Goal: Information Seeking & Learning: Find specific fact

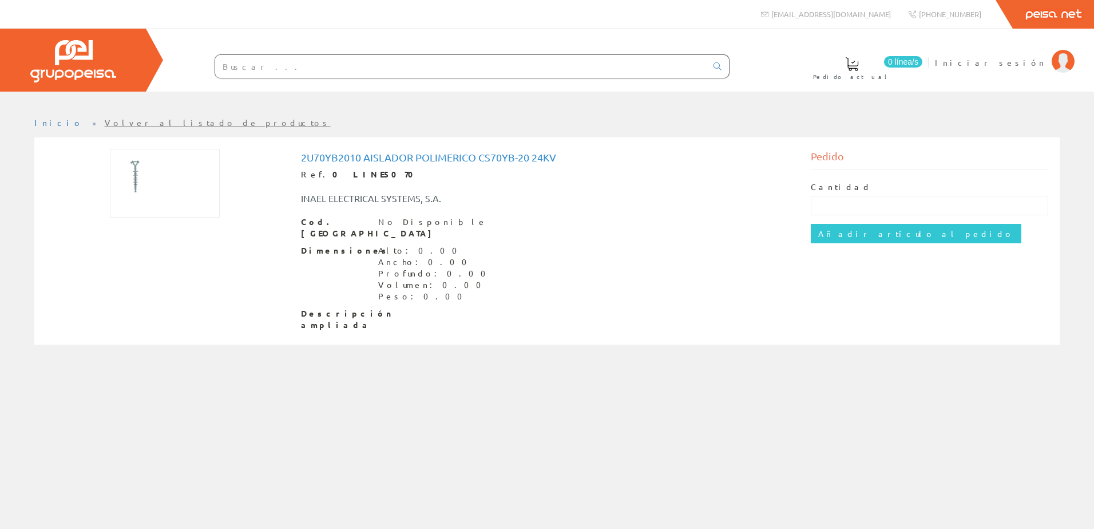
click at [148, 172] on img at bounding box center [165, 183] width 110 height 69
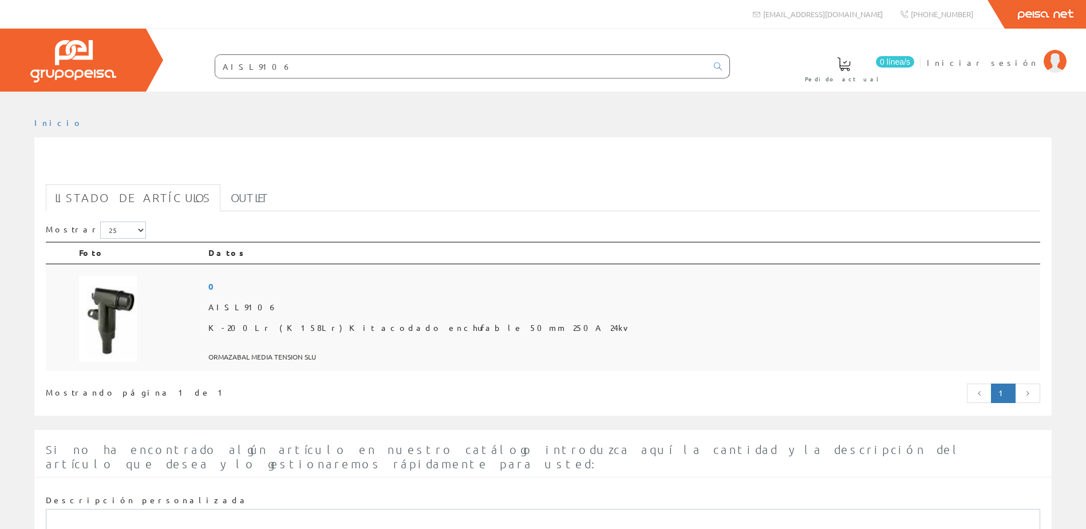
click at [113, 311] on img at bounding box center [108, 319] width 58 height 86
click at [129, 321] on img at bounding box center [121, 319] width 84 height 86
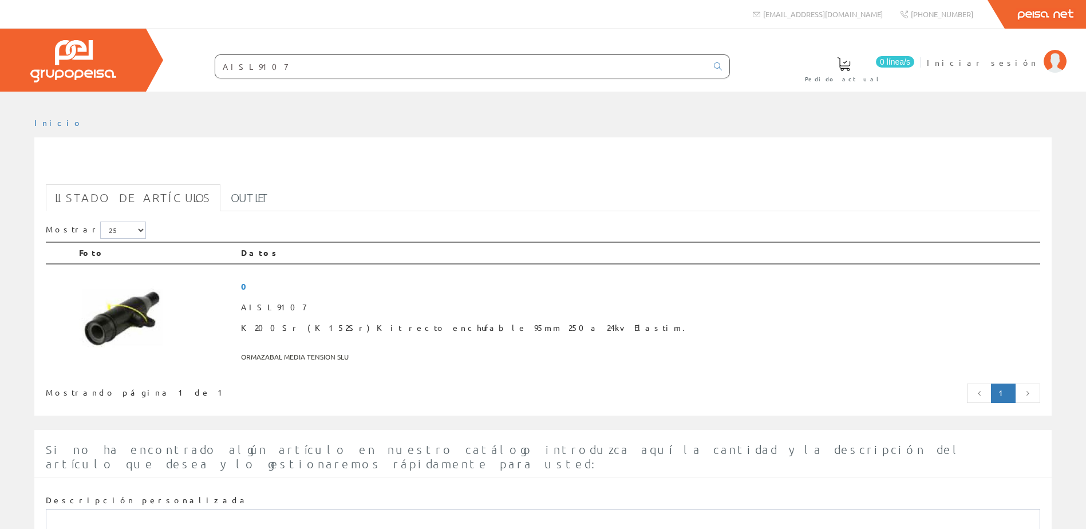
drag, startPoint x: 291, startPoint y: 66, endPoint x: 84, endPoint y: 64, distance: 207.8
click at [84, 64] on div "0 línea/s Pedido actual Iniciar sesión" at bounding box center [543, 60] width 1086 height 63
paste input "CES28200320"
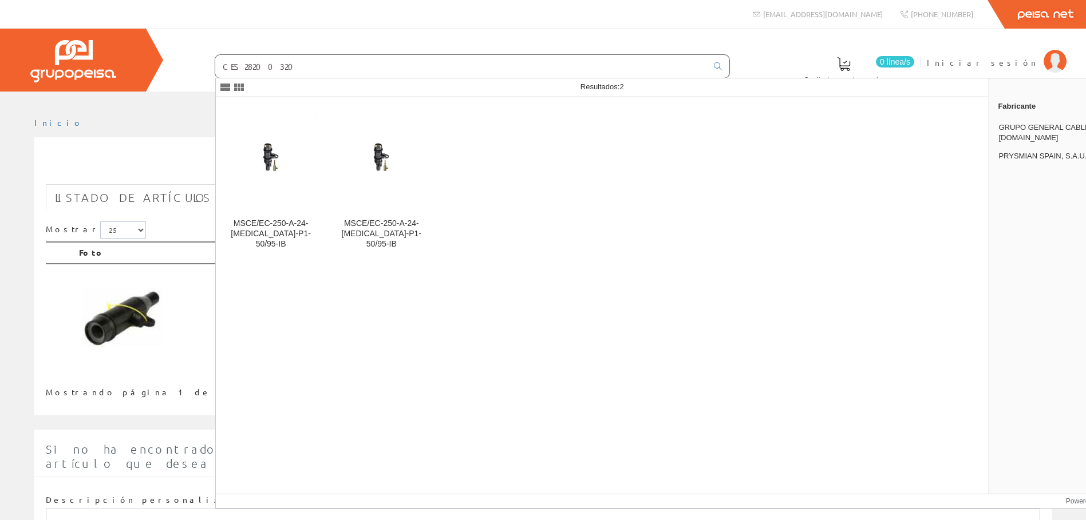
type input "CES28200320"
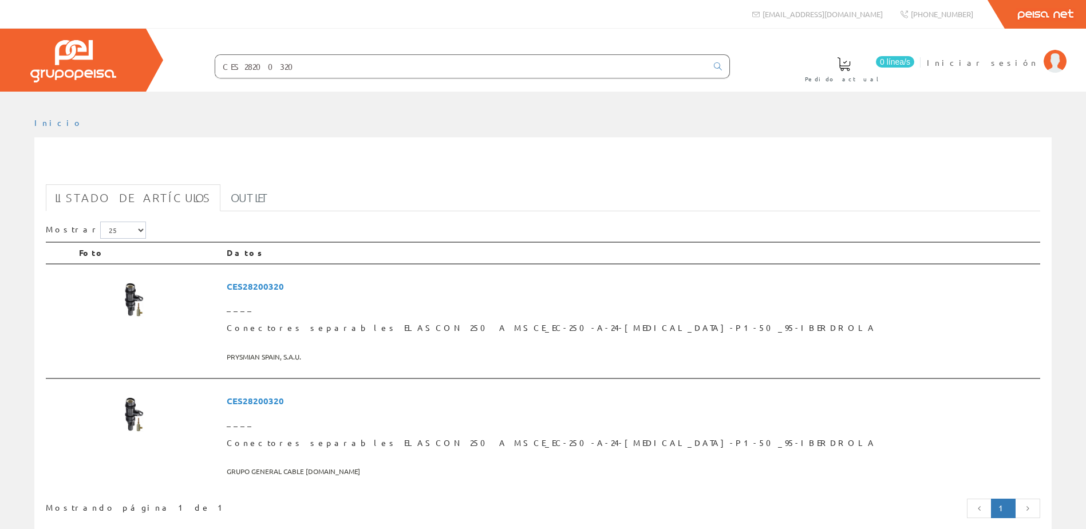
drag, startPoint x: 274, startPoint y: 68, endPoint x: 119, endPoint y: 38, distance: 157.8
click at [119, 38] on div "0 línea/s Pedido actual Iniciar sesión" at bounding box center [543, 60] width 1086 height 63
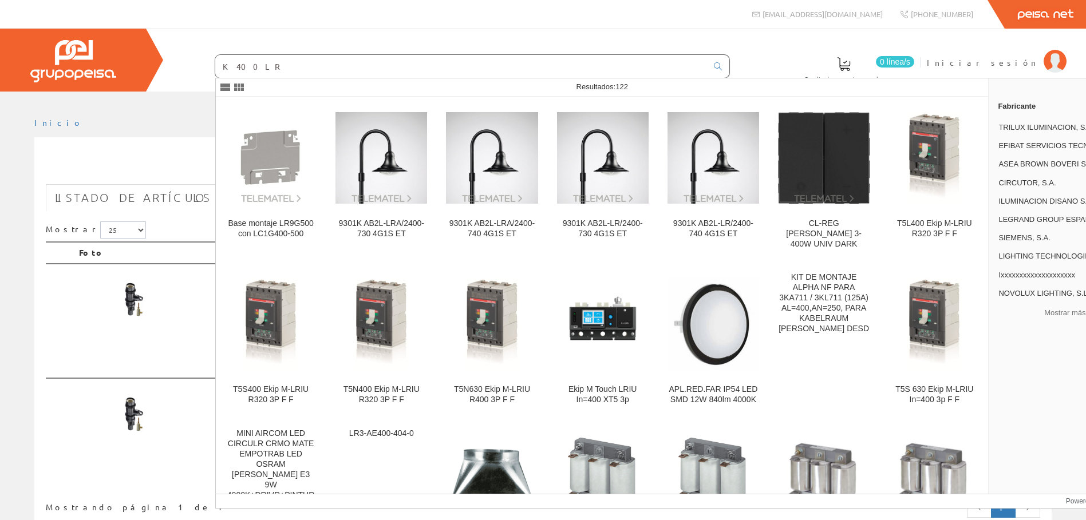
type input "K400LR"
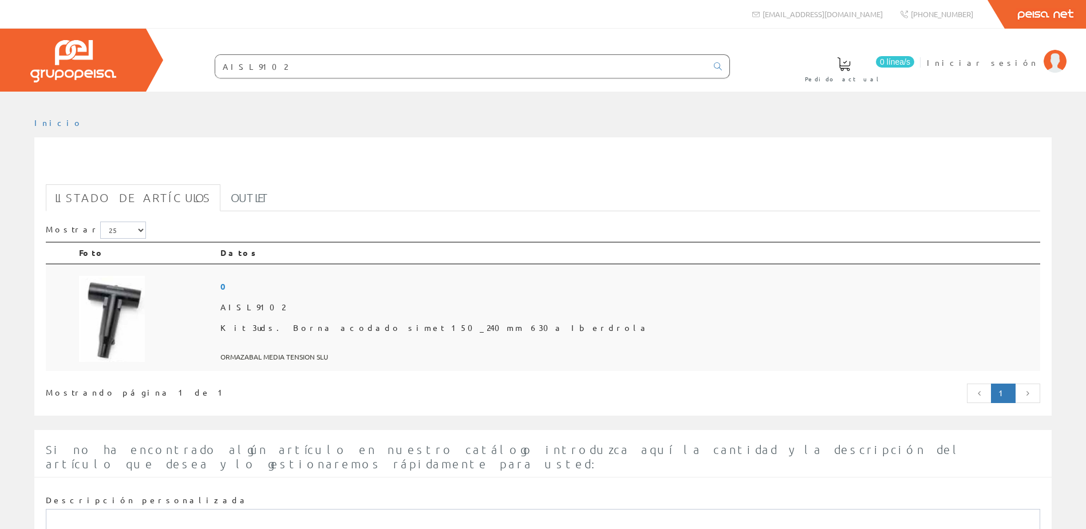
click at [101, 308] on img at bounding box center [112, 319] width 66 height 86
drag, startPoint x: 291, startPoint y: 67, endPoint x: 98, endPoint y: 61, distance: 193.0
click at [98, 61] on div "0 línea/s Pedido actual Iniciar sesión" at bounding box center [543, 60] width 1086 height 63
paste input "1C230400K"
type input "1C230400K"
